Goal: Browse casually

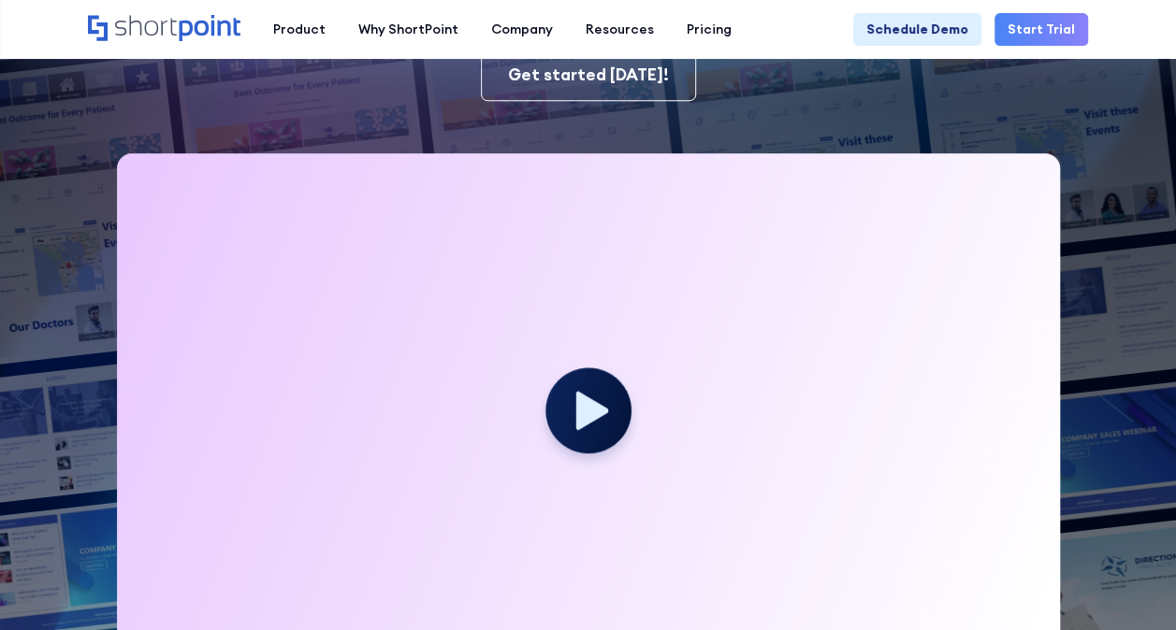
scroll to position [374, 0]
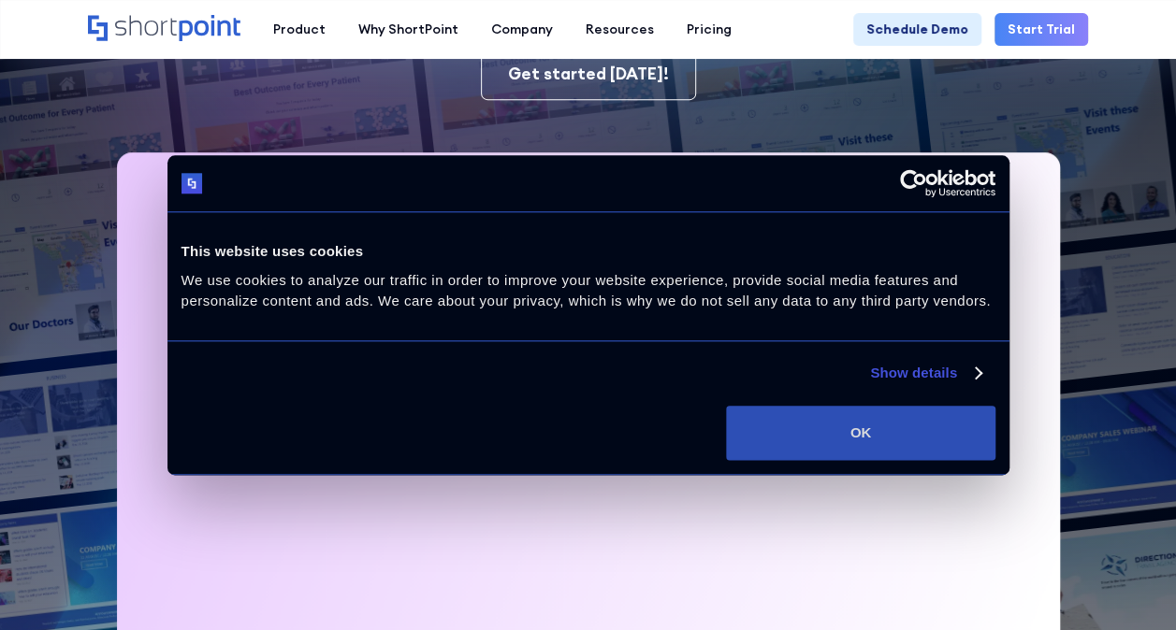
click at [906, 426] on button "OK" at bounding box center [860, 433] width 268 height 54
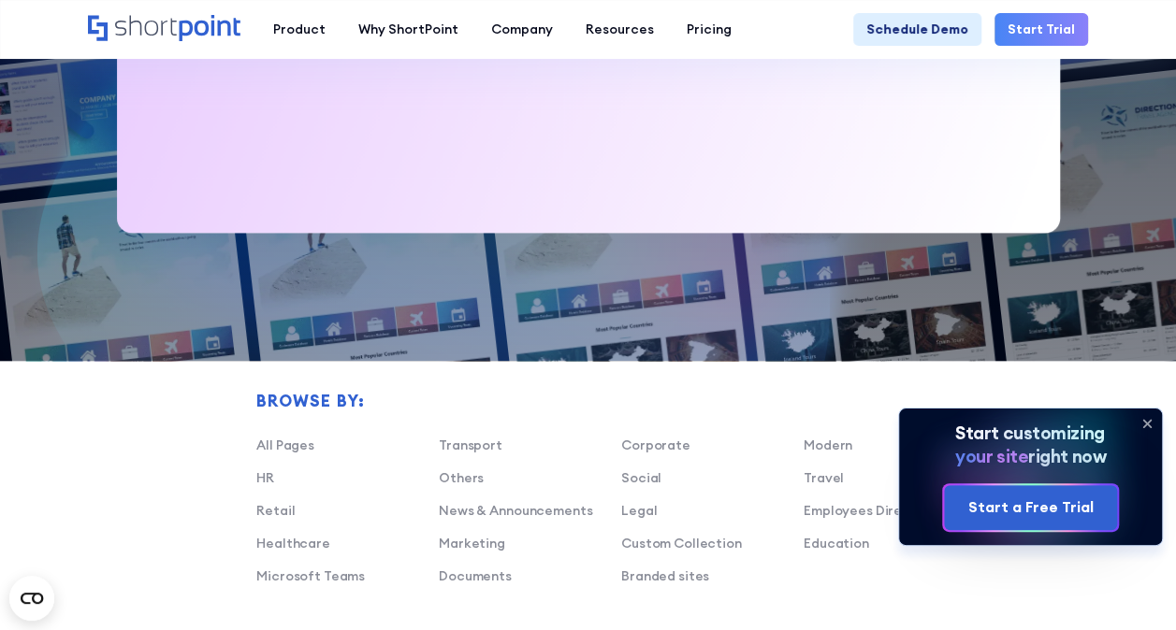
scroll to position [842, 0]
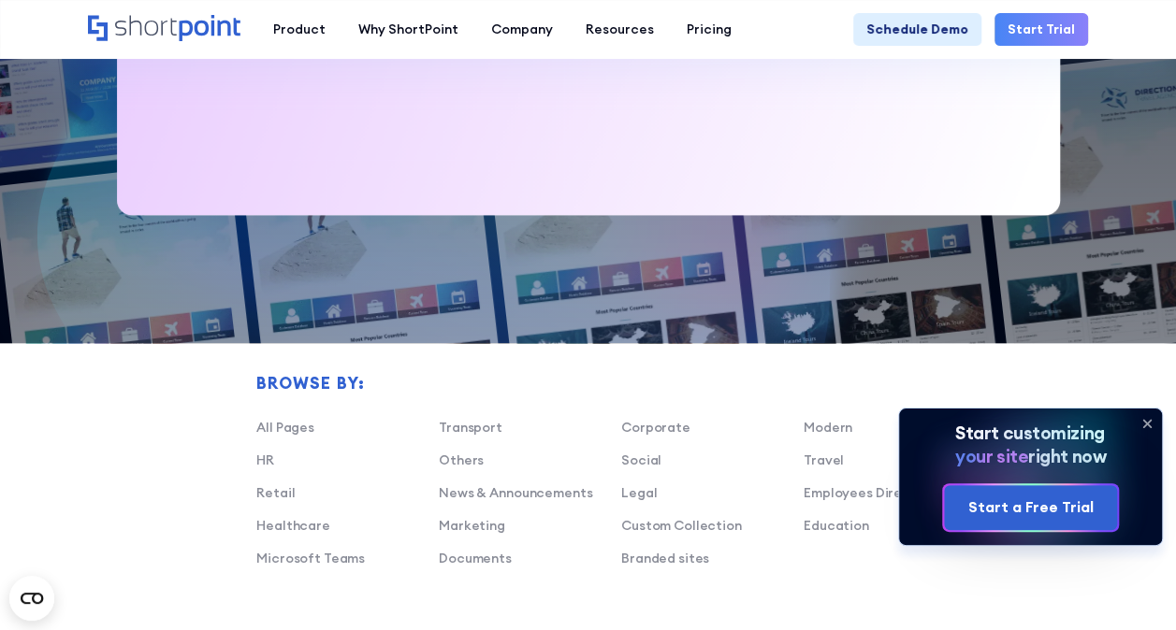
click at [1145, 421] on icon at bounding box center [1146, 423] width 7 height 7
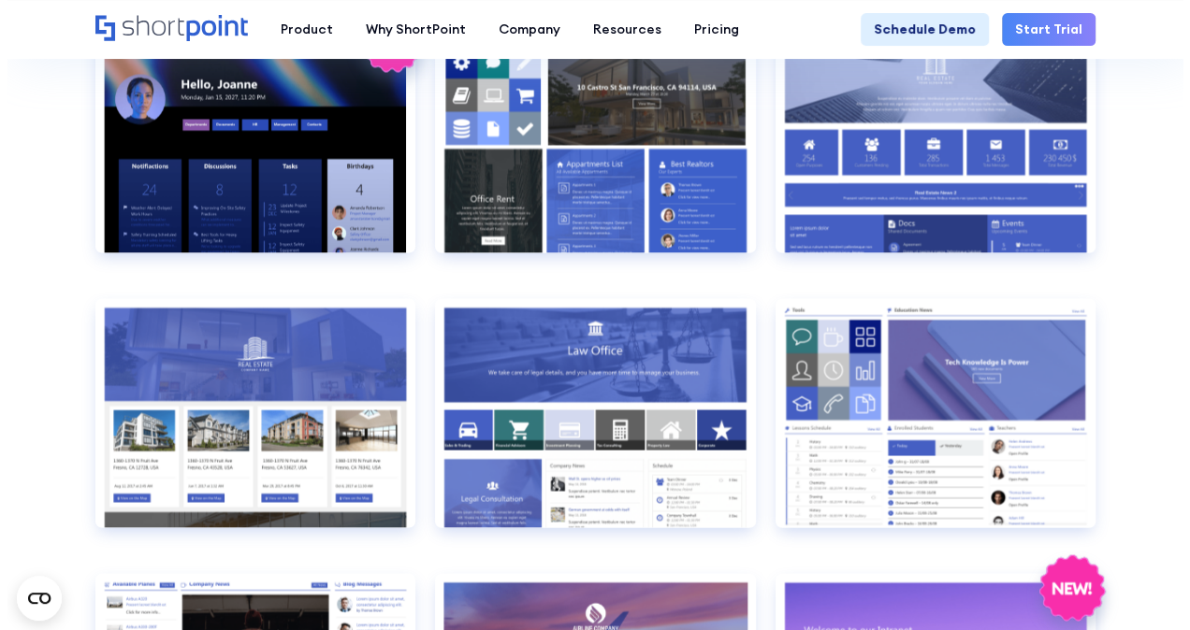
scroll to position [1590, 0]
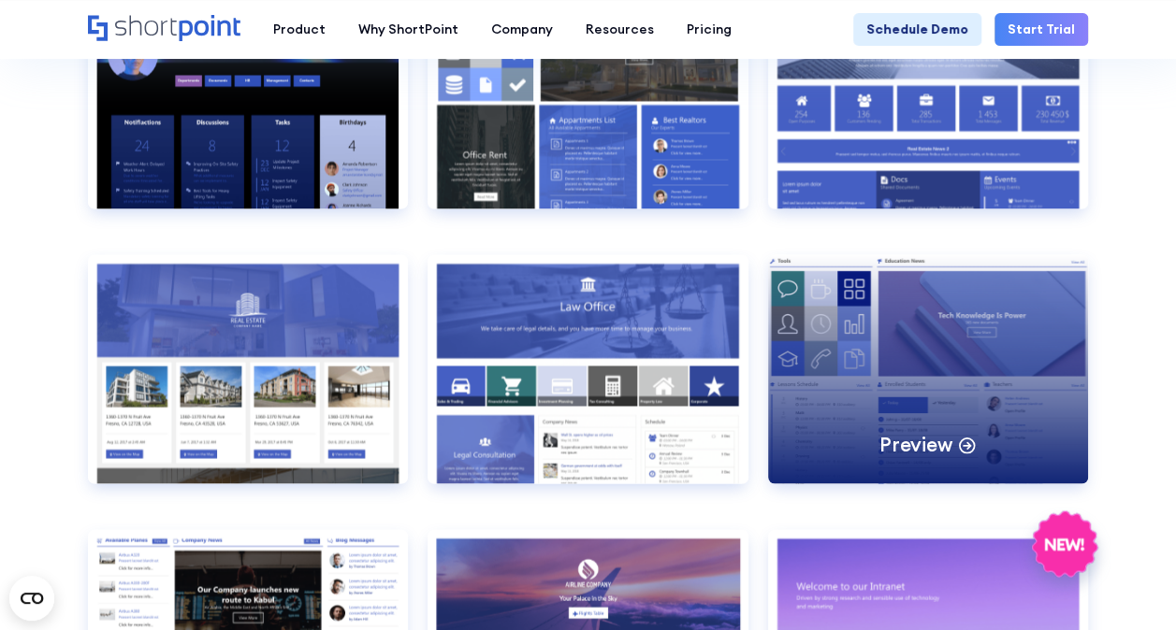
click at [935, 378] on div "Preview" at bounding box center [928, 368] width 320 height 228
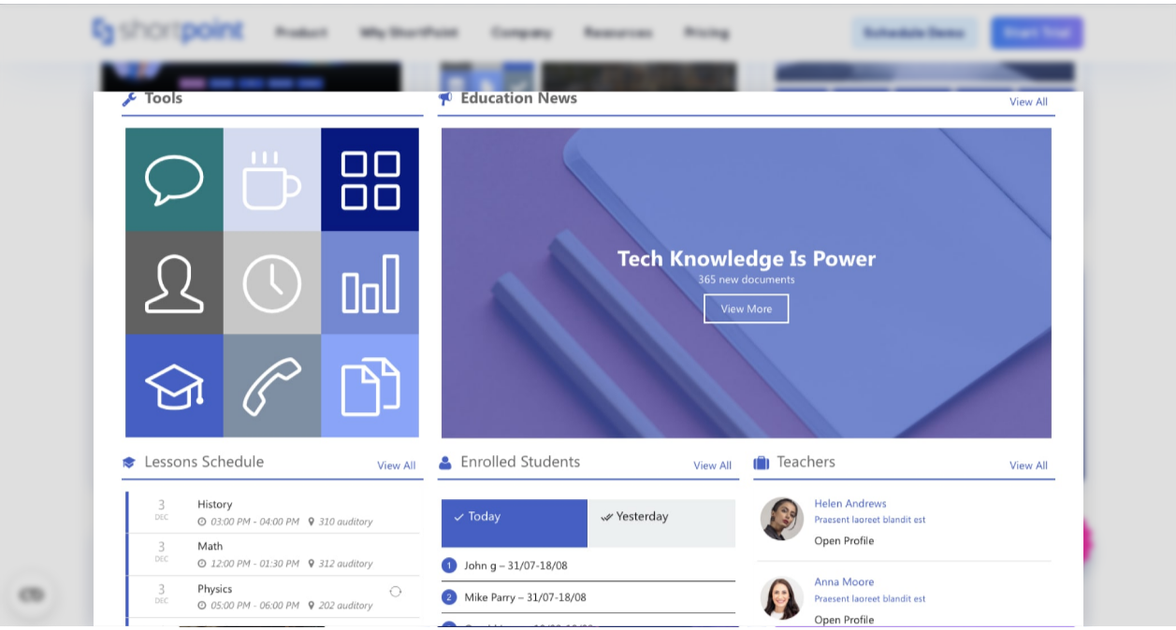
scroll to position [0, 0]
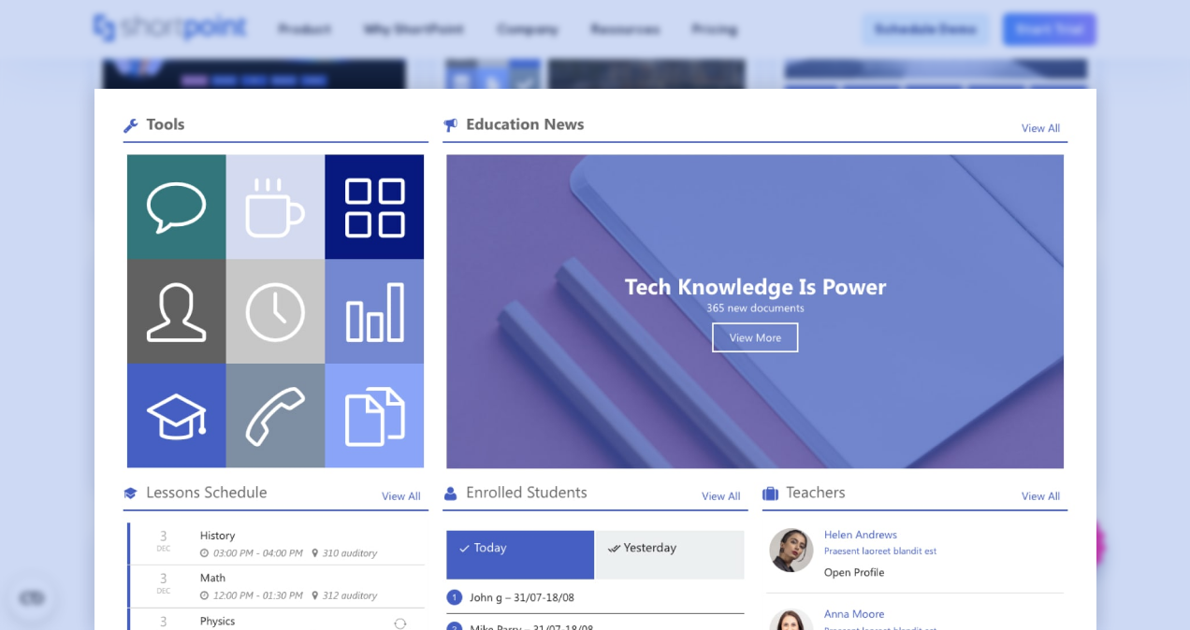
click at [1152, 273] on div at bounding box center [595, 315] width 1190 height 630
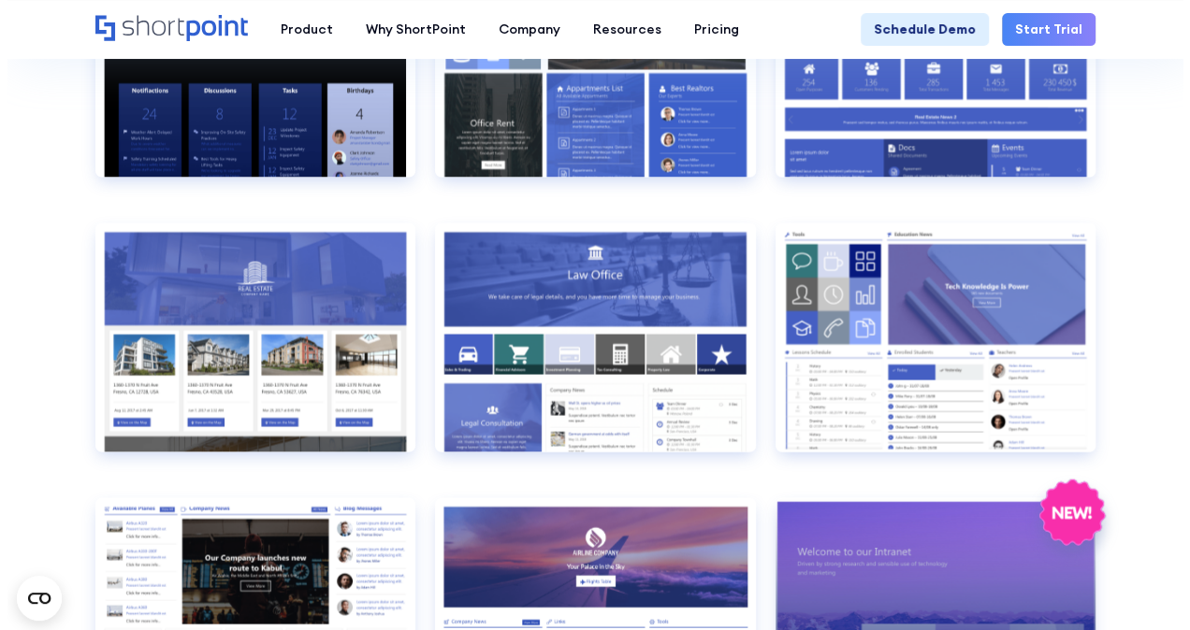
scroll to position [1590, 0]
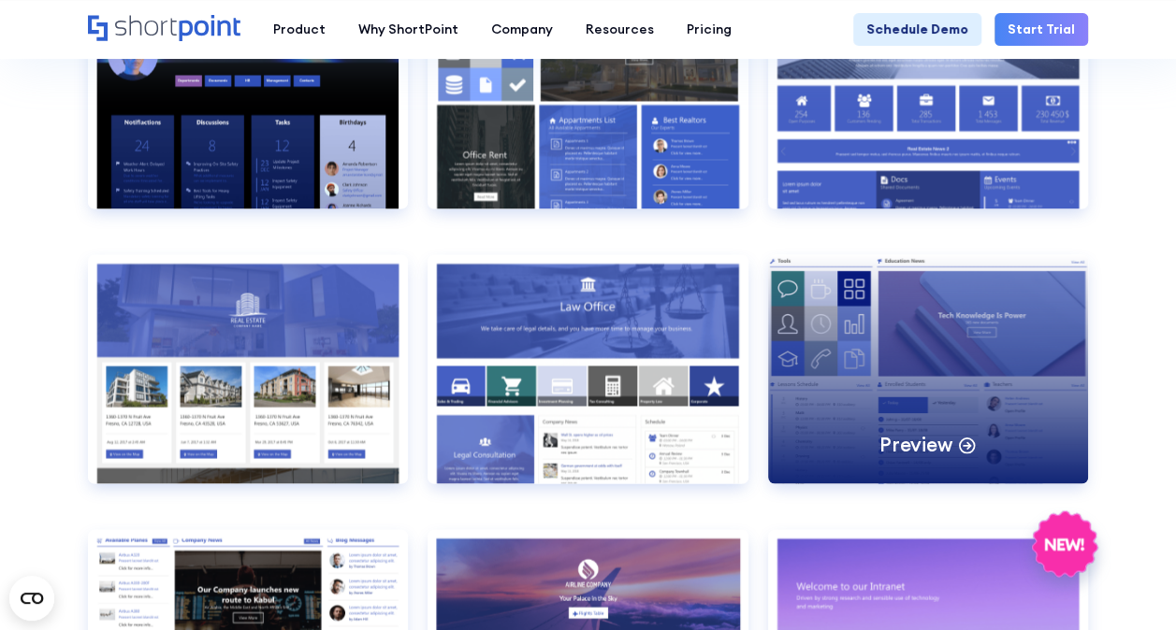
click at [958, 337] on div "Preview" at bounding box center [928, 368] width 320 height 228
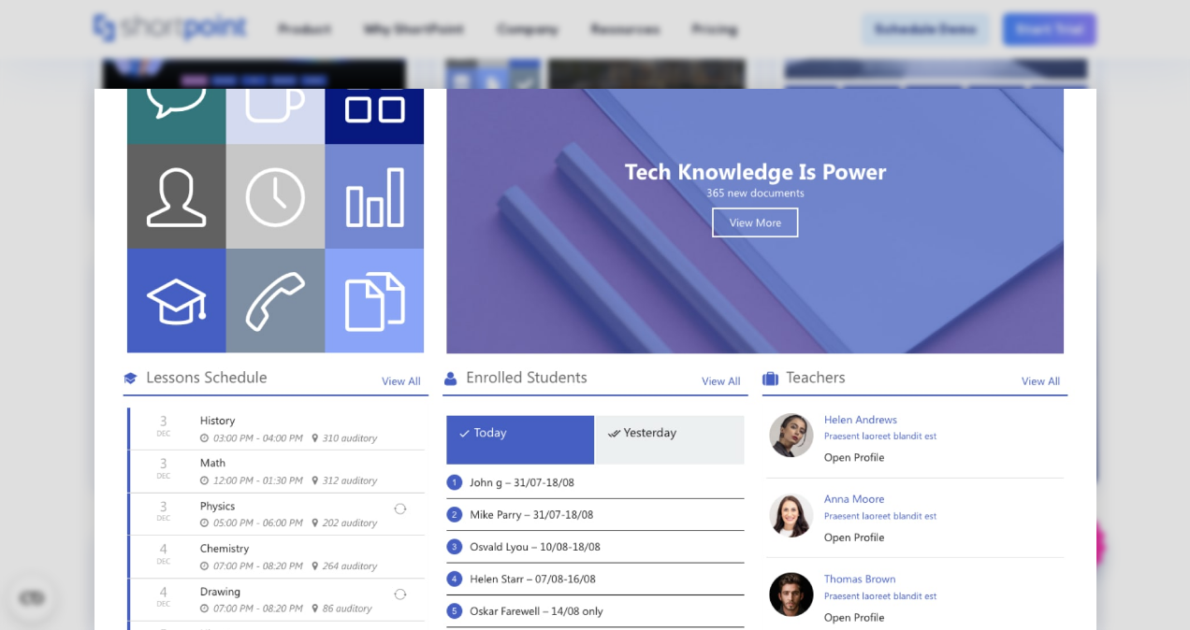
scroll to position [0, 0]
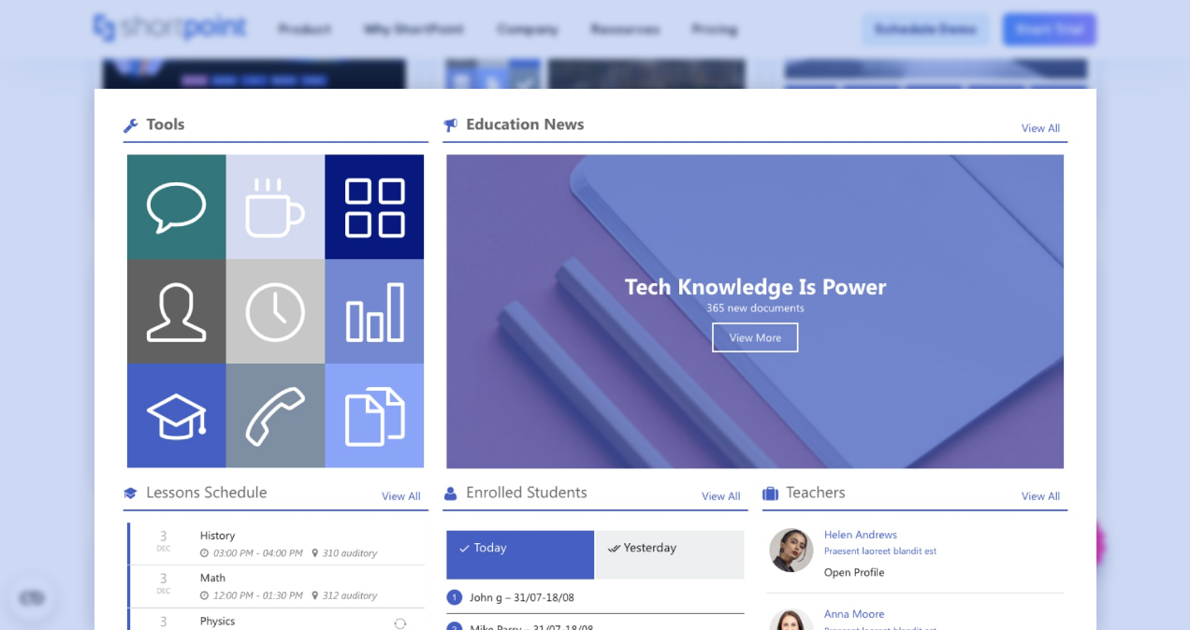
click at [1097, 228] on div at bounding box center [595, 315] width 1190 height 630
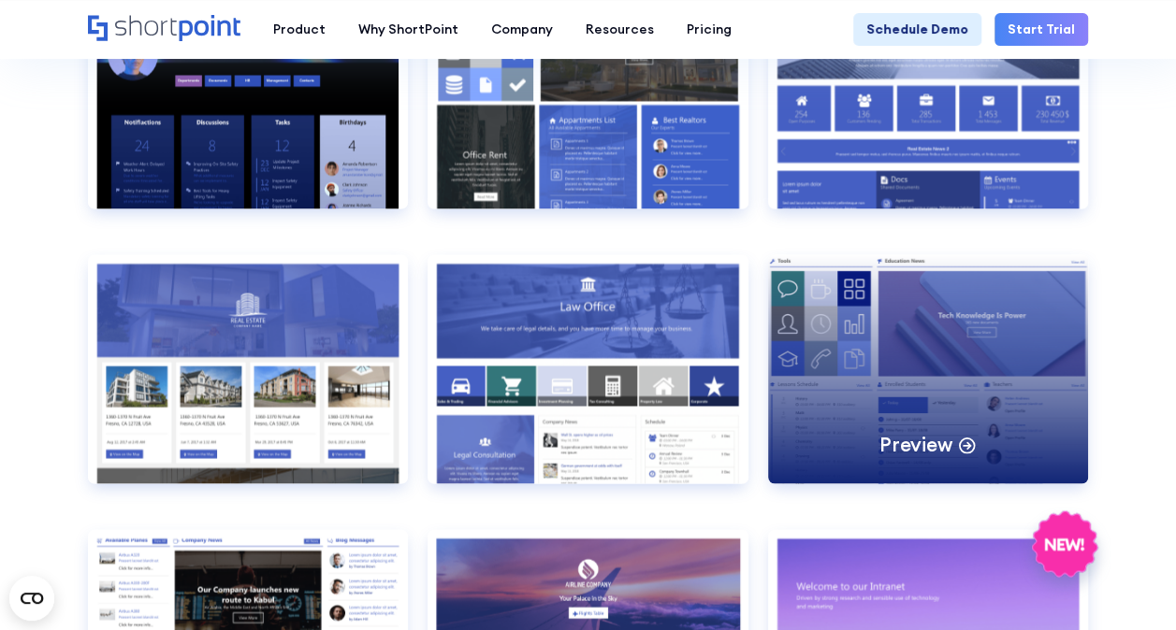
click at [935, 361] on div "Preview" at bounding box center [928, 368] width 320 height 228
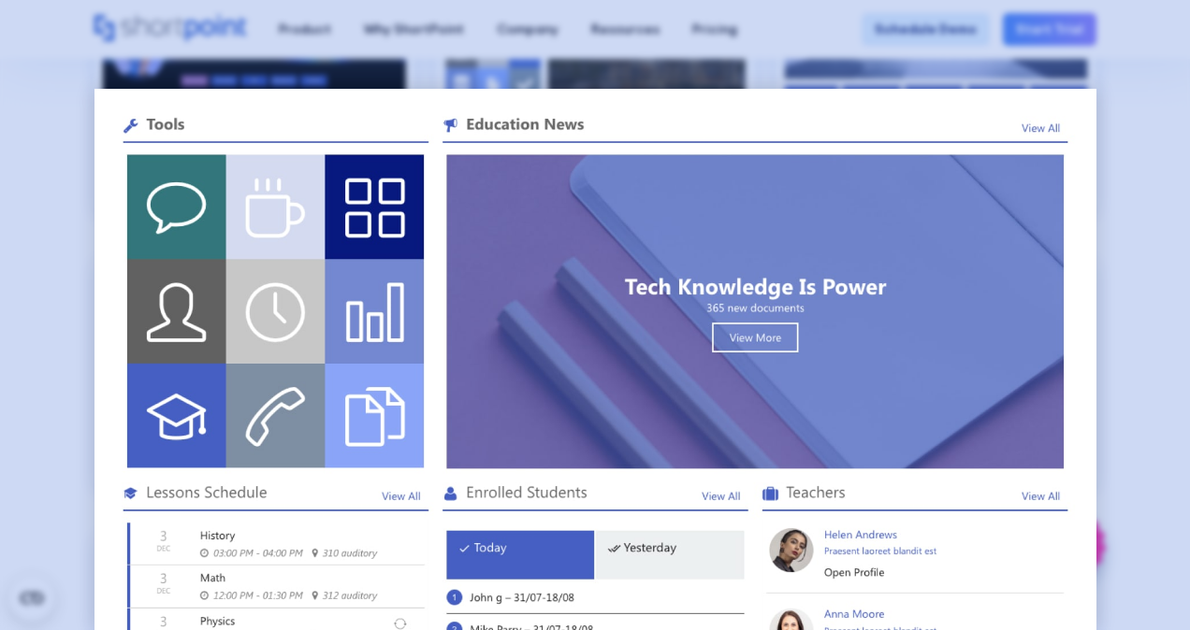
click at [1132, 292] on div at bounding box center [595, 315] width 1190 height 630
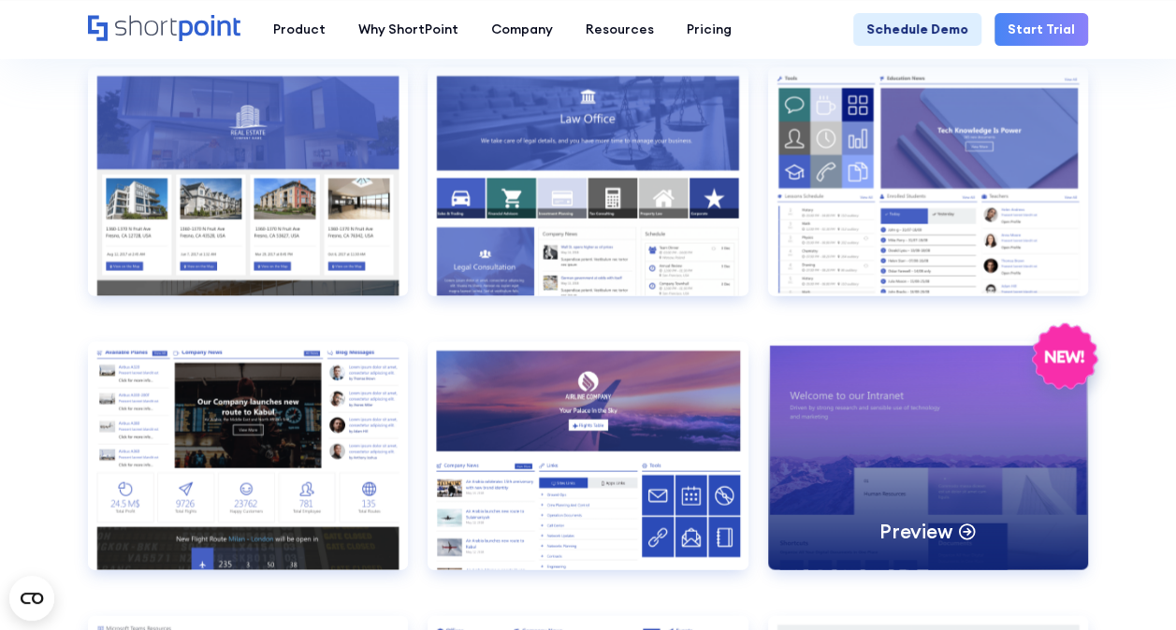
scroll to position [1870, 0]
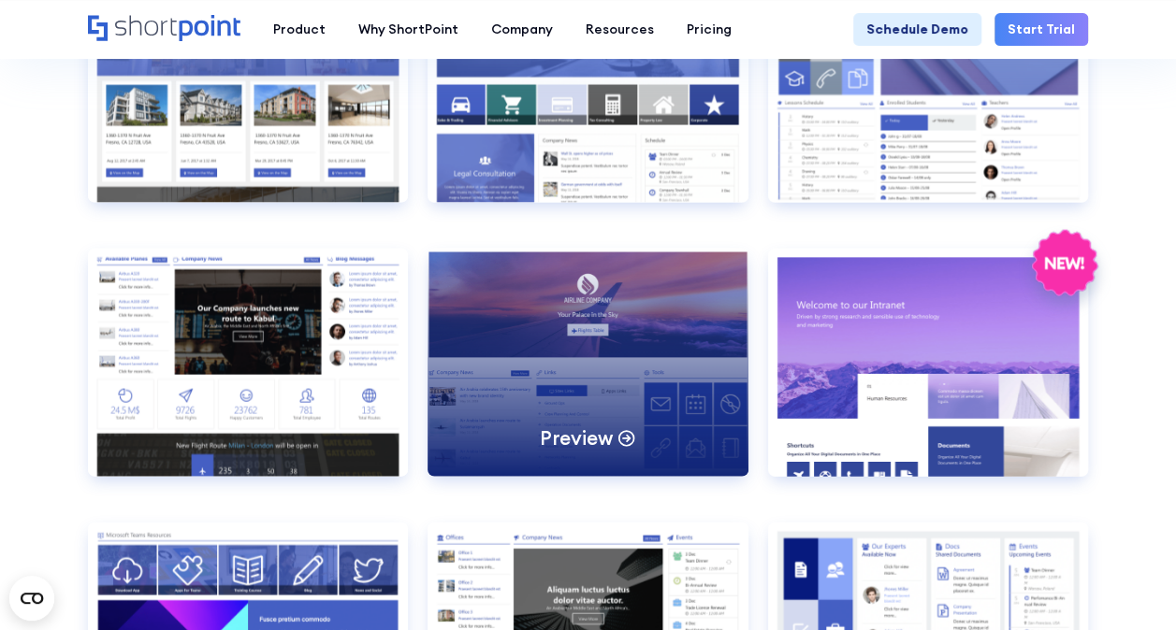
click at [628, 345] on div "Preview" at bounding box center [587, 363] width 320 height 228
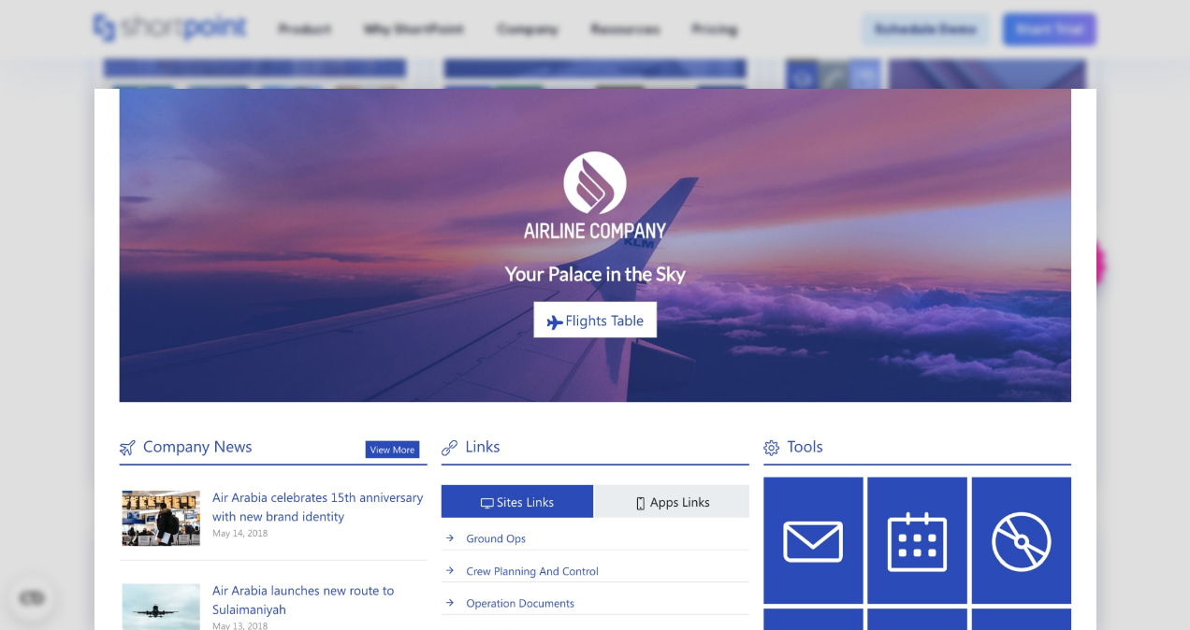
scroll to position [0, 0]
